Goal: Task Accomplishment & Management: Manage account settings

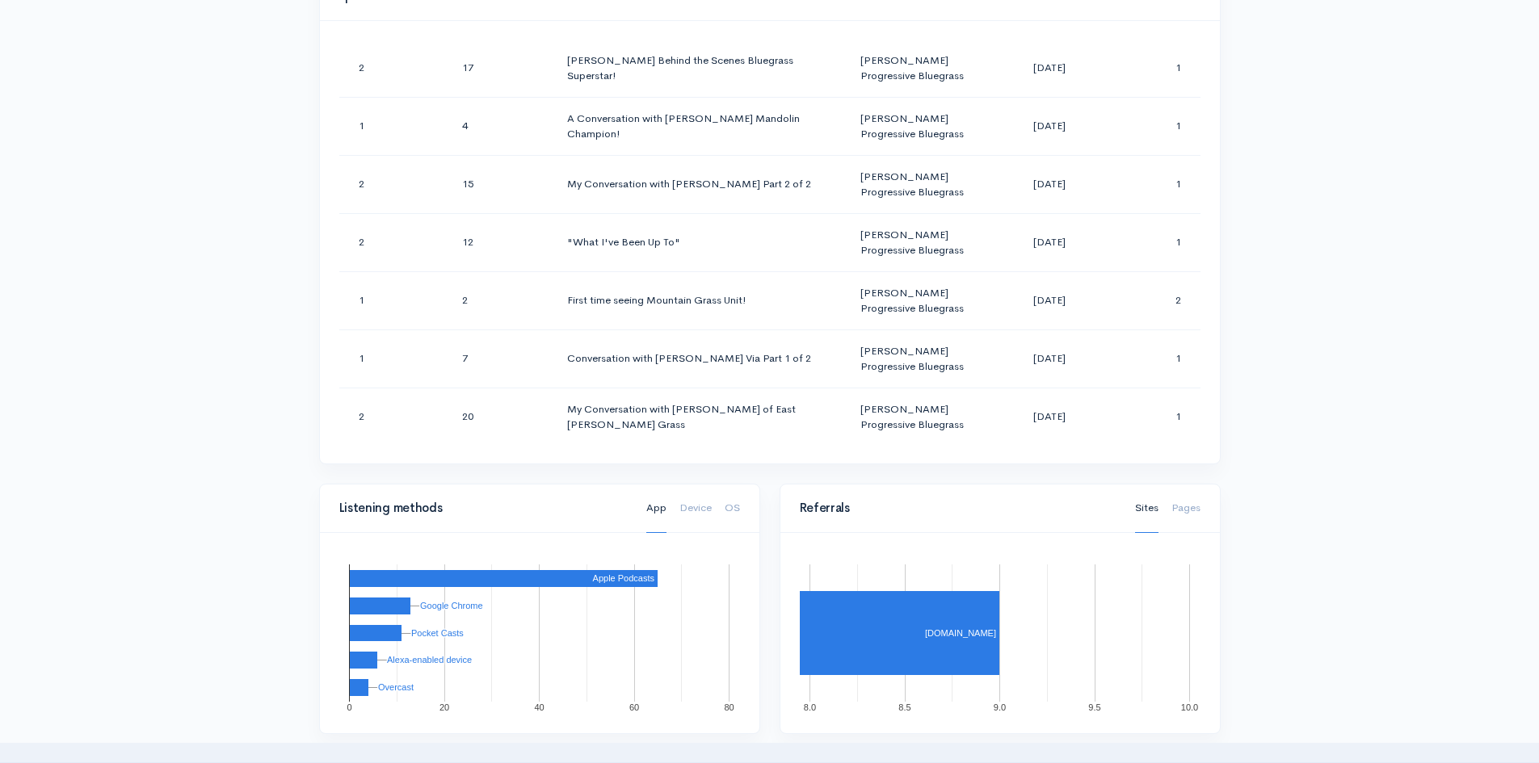
scroll to position [557, 0]
